Goal: Information Seeking & Learning: Learn about a topic

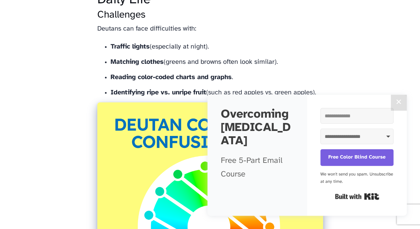
scroll to position [1424, 0]
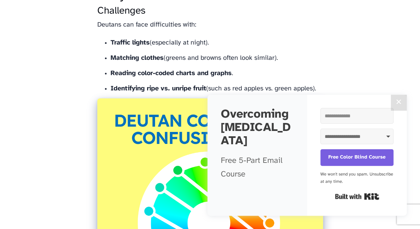
click at [401, 104] on button "✕" at bounding box center [399, 103] width 16 height 16
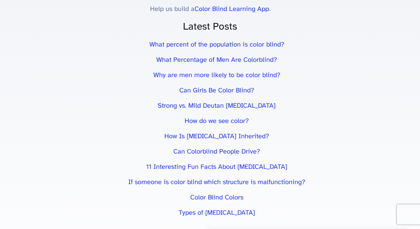
scroll to position [2413, 0]
click at [194, 87] on link "Can Girls Be Color Blind?" at bounding box center [216, 90] width 75 height 7
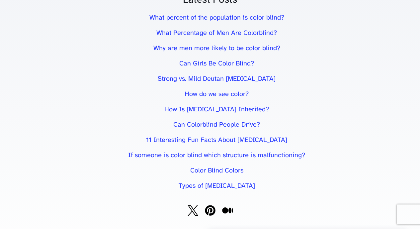
scroll to position [2253, 0]
click at [214, 182] on link "Types of [MEDICAL_DATA]" at bounding box center [217, 185] width 76 height 7
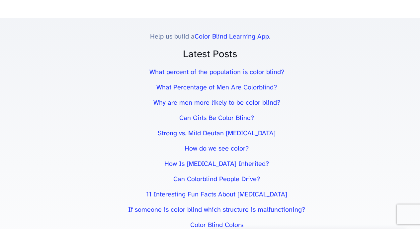
scroll to position [3479, 0]
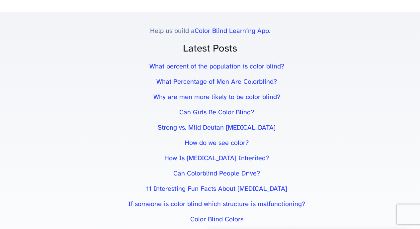
click at [202, 139] on link "How do we see color?" at bounding box center [217, 142] width 64 height 7
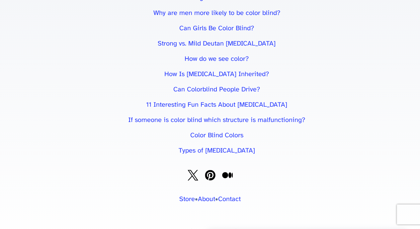
scroll to position [2372, 0]
click at [159, 108] on link "11 Interesting Fun Facts About [MEDICAL_DATA]" at bounding box center [216, 104] width 141 height 7
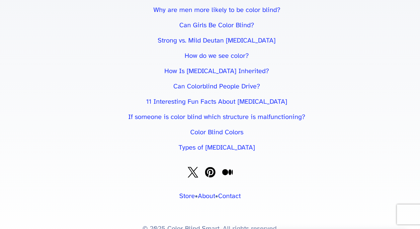
scroll to position [3021, 0]
